Goal: Task Accomplishment & Management: Manage account settings

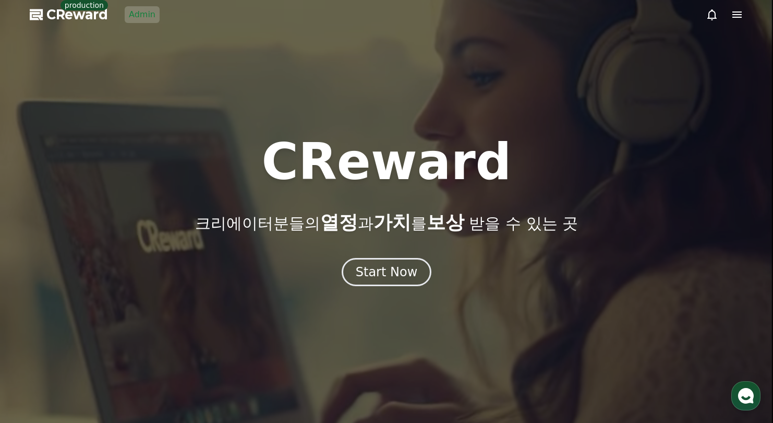
click at [158, 20] on div at bounding box center [386, 211] width 773 height 423
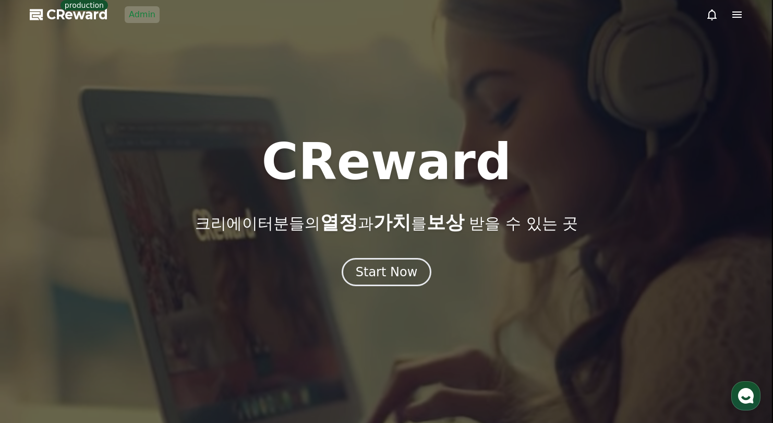
click at [147, 17] on link "Admin" at bounding box center [142, 14] width 35 height 17
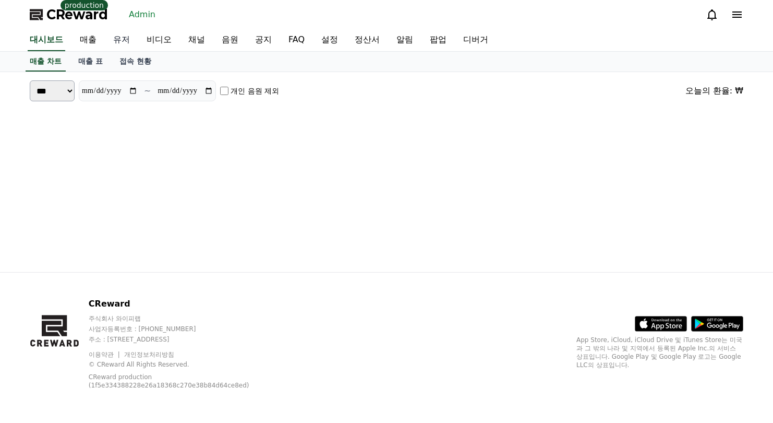
click at [124, 41] on link "유저" at bounding box center [121, 40] width 33 height 22
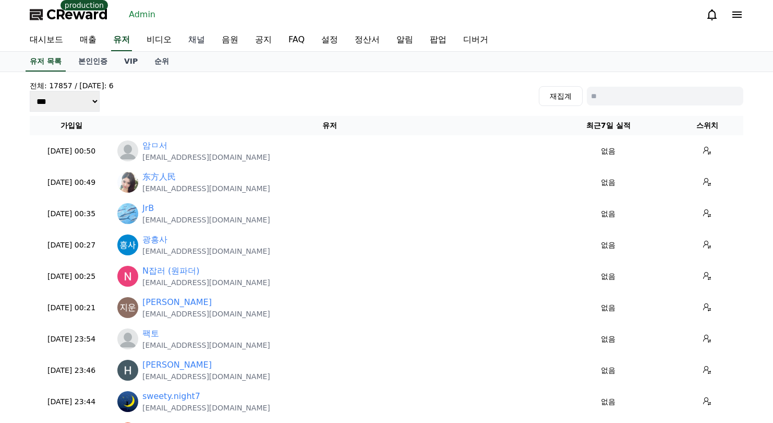
click at [196, 41] on link "채널" at bounding box center [196, 40] width 33 height 22
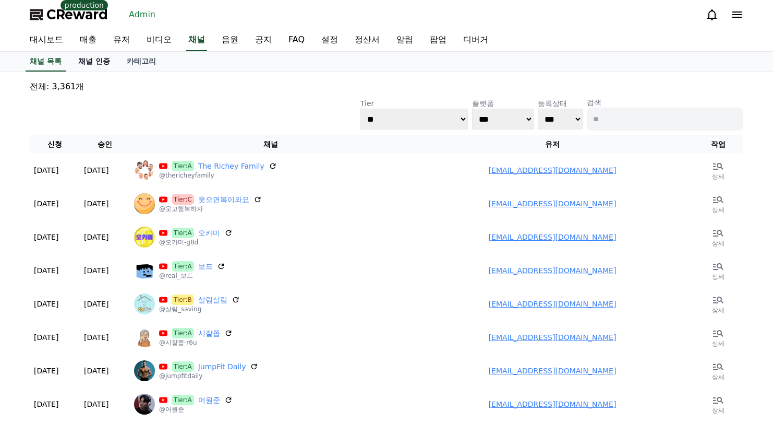
click at [101, 65] on link "채널 인증" at bounding box center [94, 62] width 49 height 20
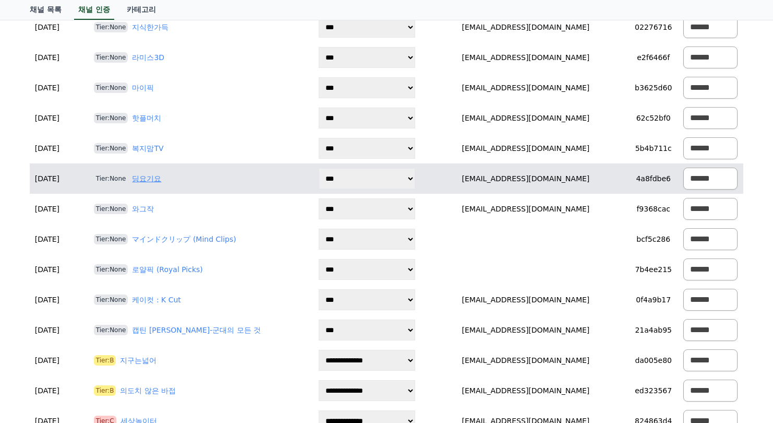
scroll to position [1408, 0]
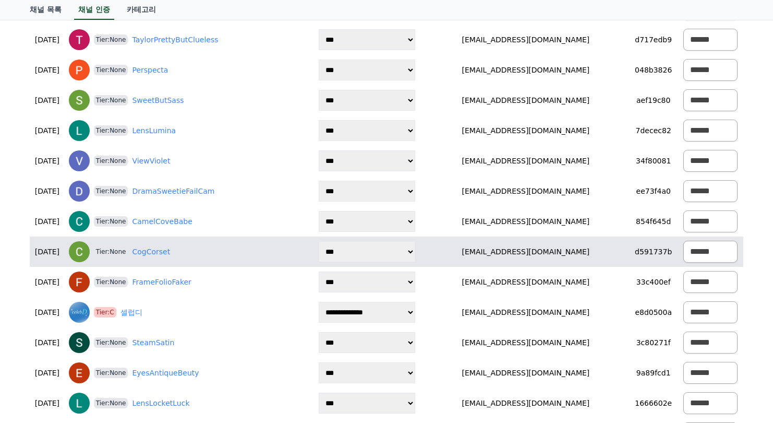
scroll to position [2087, 0]
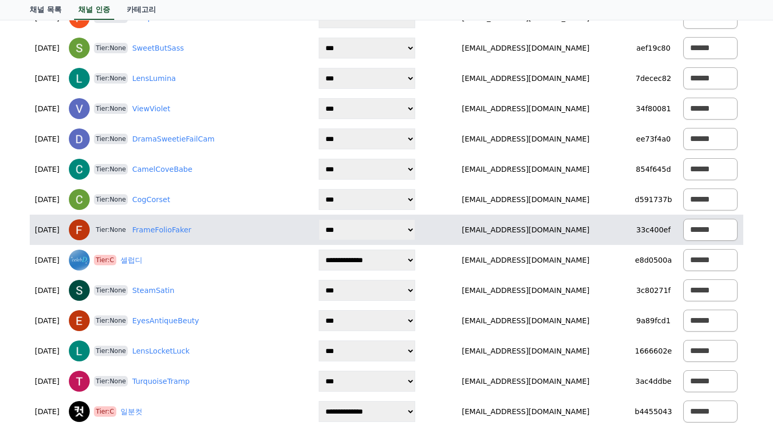
click at [168, 235] on div "Tier:None FrameFolioFaker" at bounding box center [188, 229] width 239 height 21
click at [169, 232] on link "FrameFolioFaker" at bounding box center [161, 229] width 59 height 11
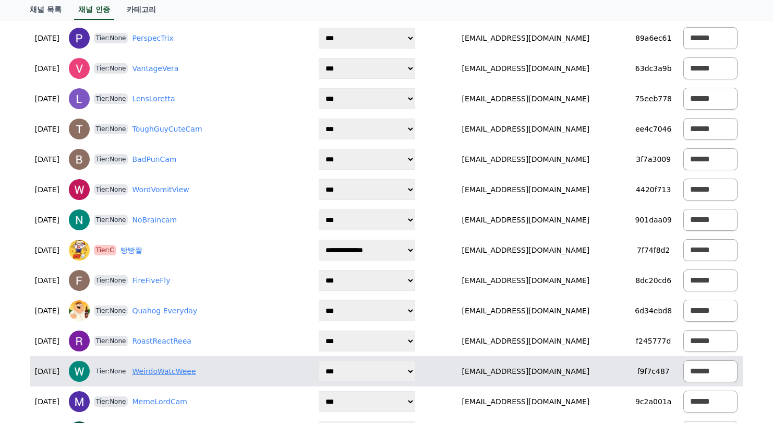
scroll to position [2921, 0]
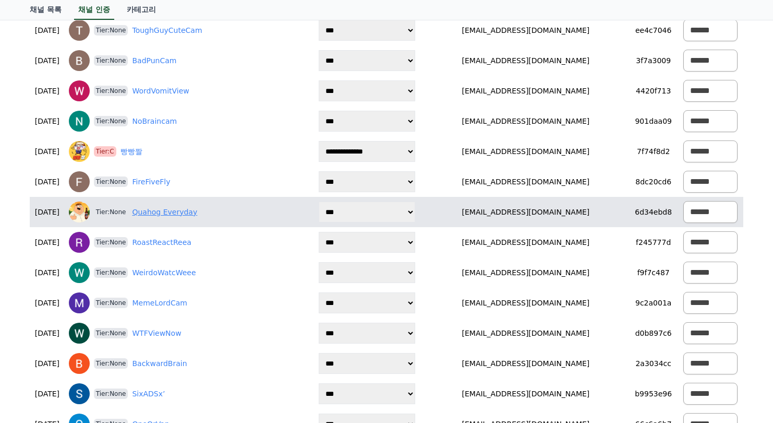
click at [172, 214] on link "Quahog Everyday" at bounding box center [164, 212] width 65 height 11
click at [381, 214] on select "**********" at bounding box center [367, 211] width 97 height 21
select select "*"
click at [327, 201] on select "**********" at bounding box center [367, 211] width 97 height 21
